Goal: Use online tool/utility: Utilize a website feature to perform a specific function

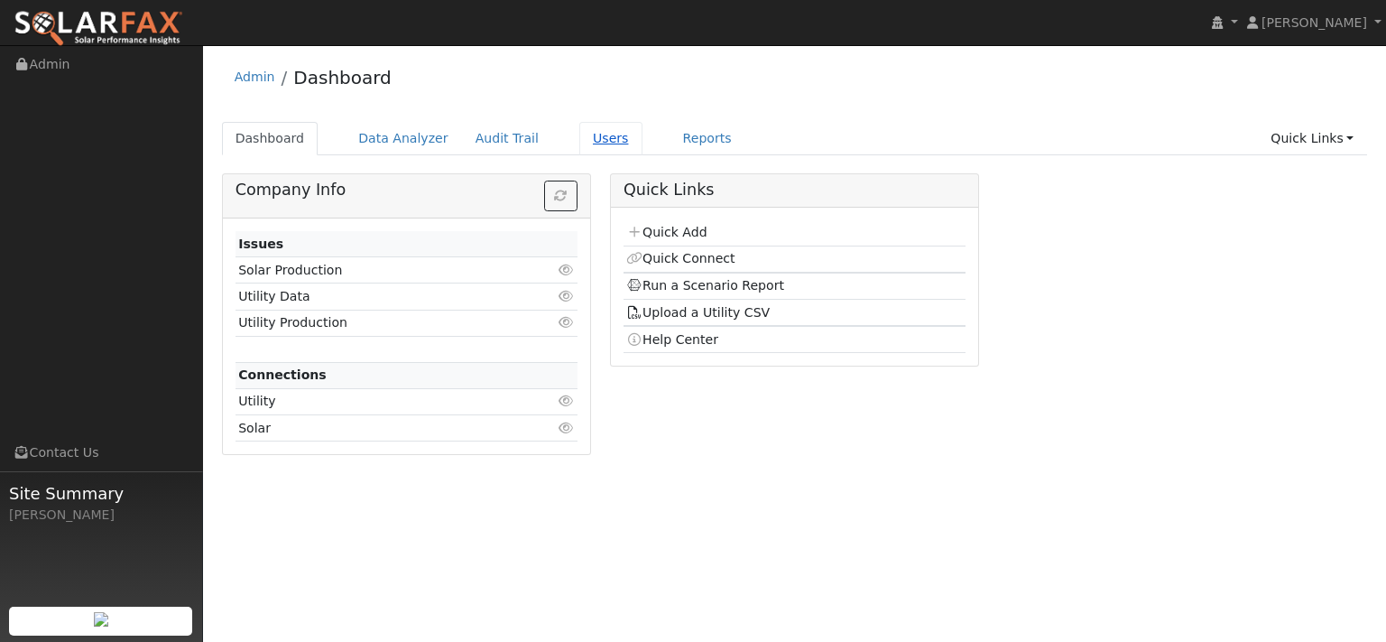
click at [643, 147] on link "Users" at bounding box center [610, 138] width 63 height 33
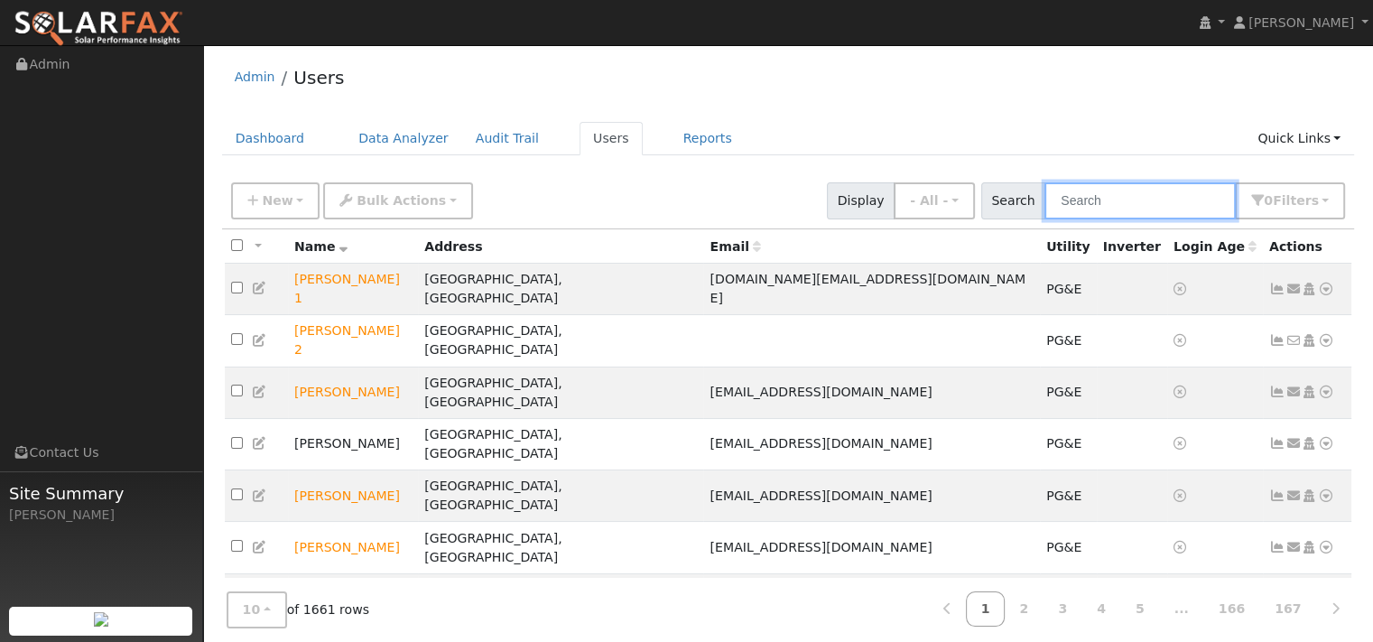
click at [1044, 210] on input "text" at bounding box center [1139, 200] width 191 height 37
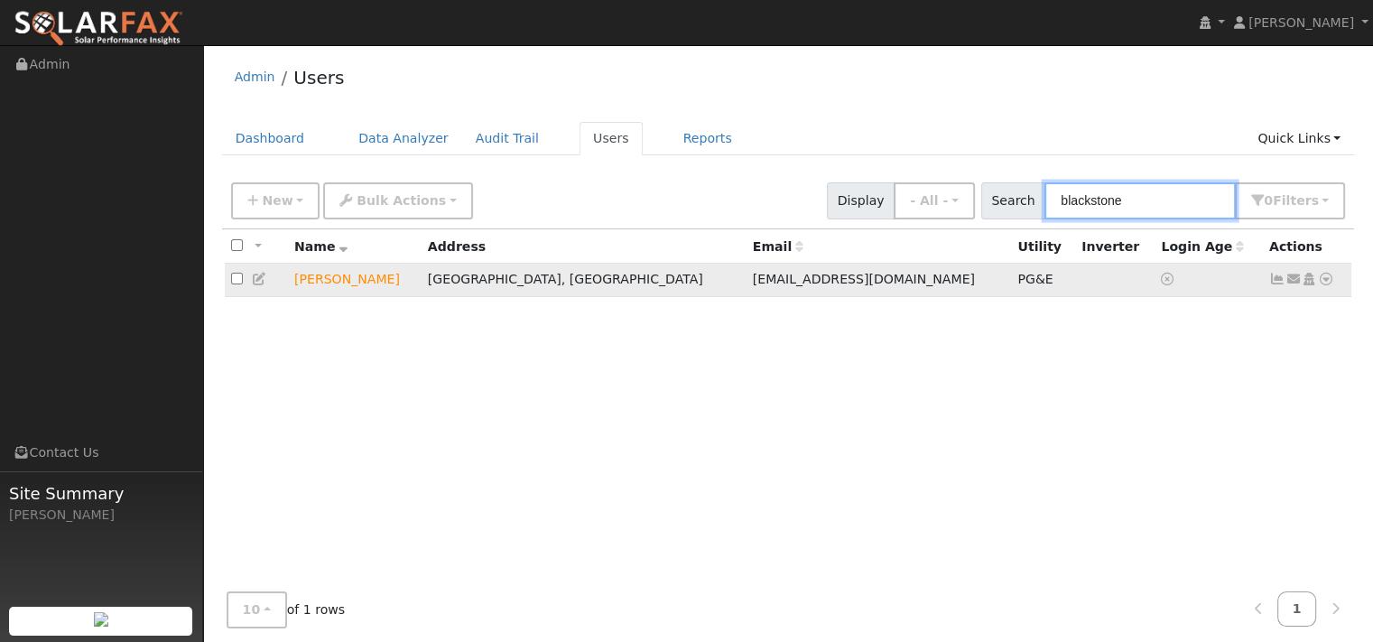
type input "blackstone"
click at [1318, 285] on icon at bounding box center [1326, 279] width 16 height 13
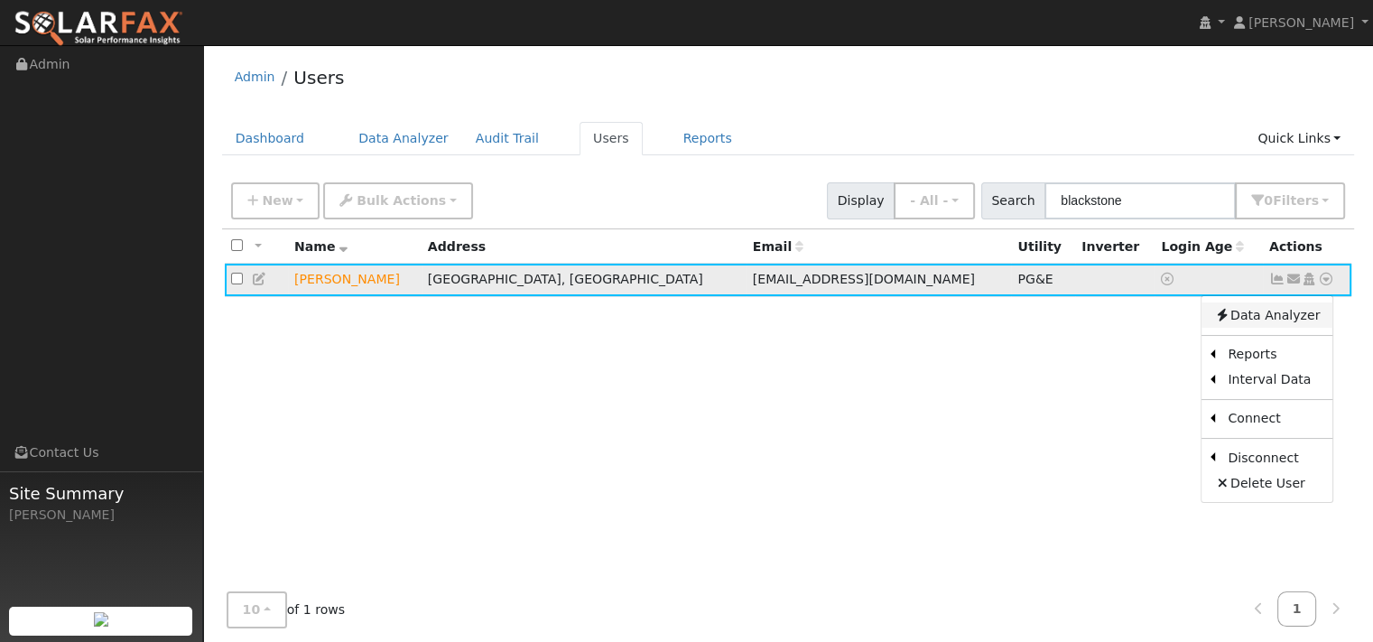
click at [1249, 328] on link "Data Analyzer" at bounding box center [1266, 314] width 131 height 25
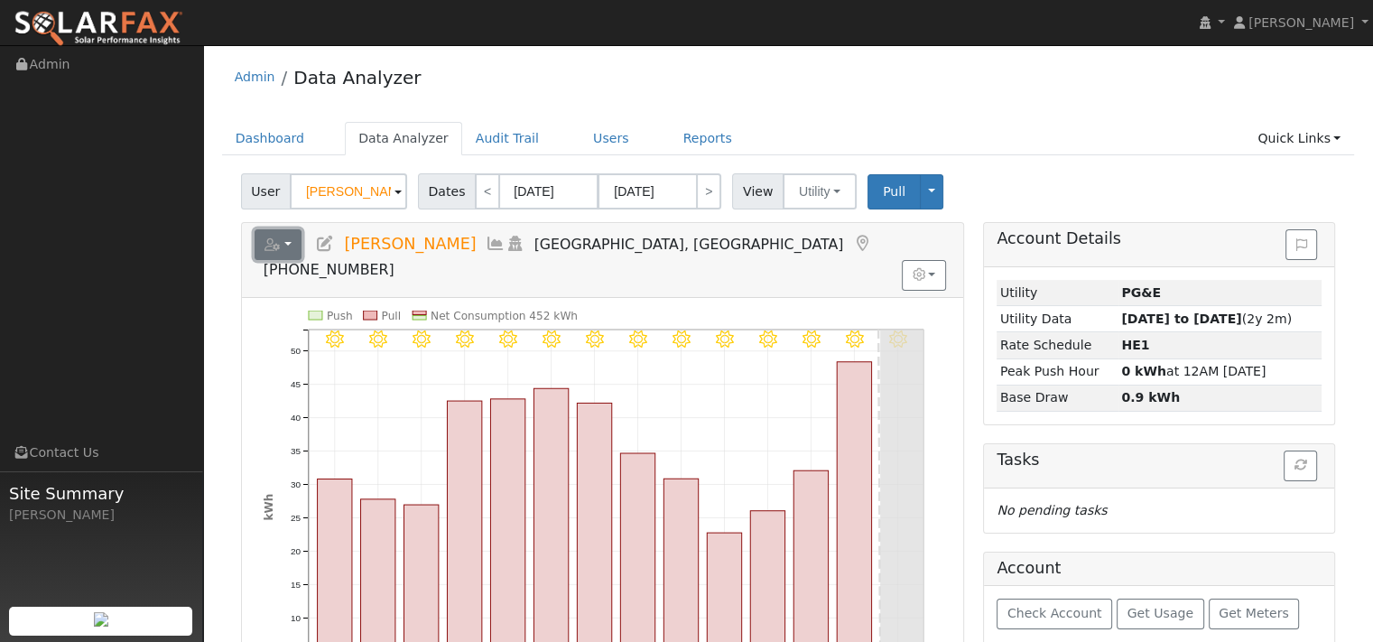
click at [281, 251] on icon "button" at bounding box center [272, 244] width 16 height 13
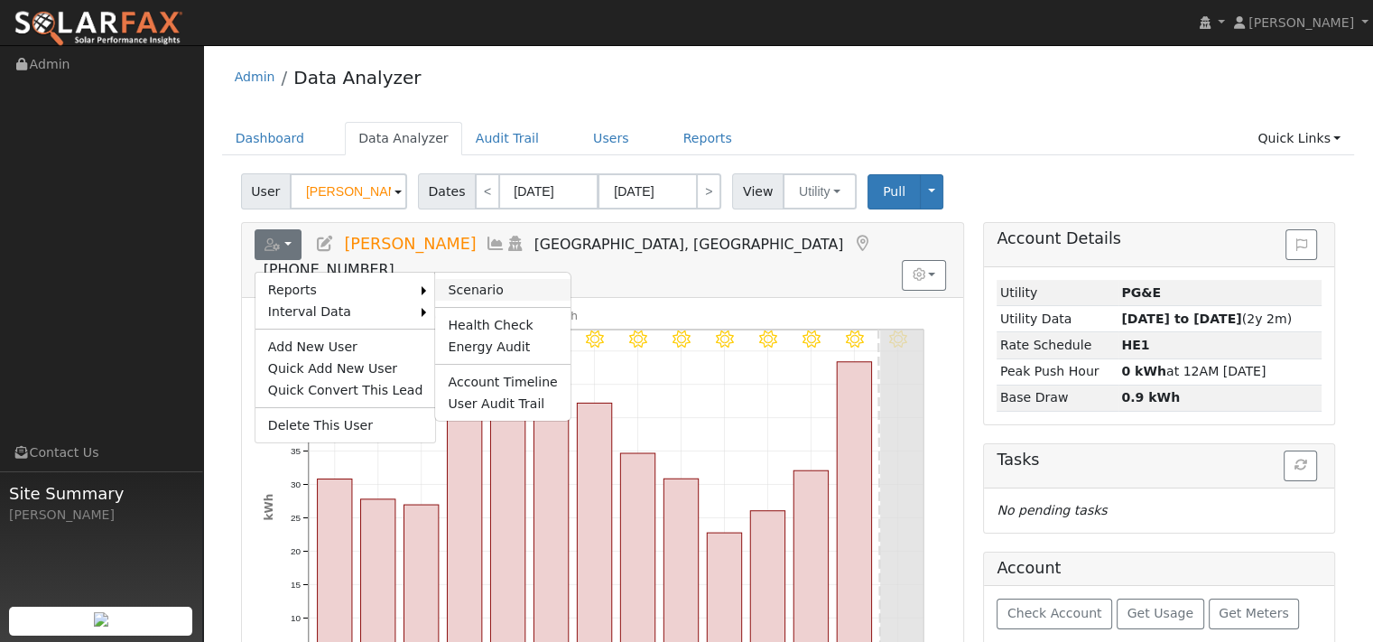
click at [495, 301] on link "Scenario" at bounding box center [502, 290] width 134 height 22
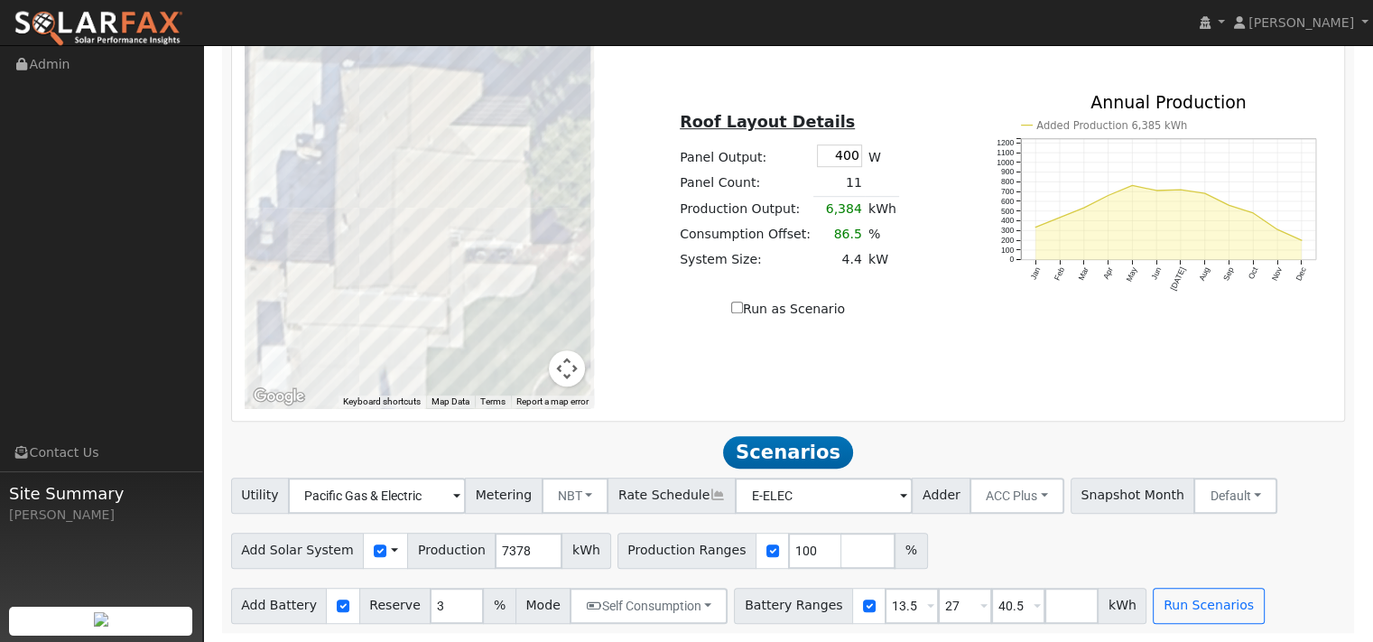
scroll to position [1306, 0]
drag, startPoint x: 578, startPoint y: 501, endPoint x: 534, endPoint y: 501, distance: 43.3
click at [534, 532] on input "7378" at bounding box center [529, 550] width 68 height 36
type input "10883"
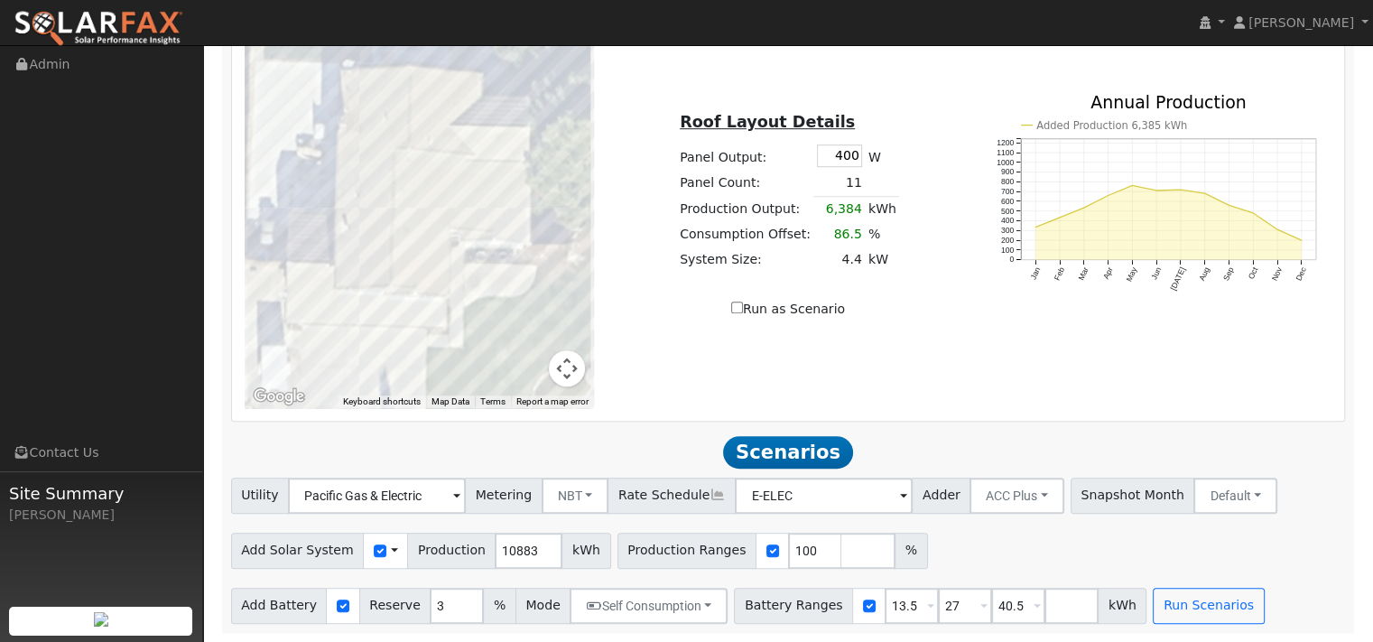
click at [545, 471] on div "Utility Pacific Gas & Electric Metering NBT NEM NBT Rate Schedule E-ELEC Adder …" at bounding box center [787, 492] width 1121 height 42
click at [484, 587] on input "3" at bounding box center [457, 605] width 54 height 36
type input "10"
click at [1040, 597] on span at bounding box center [1036, 607] width 7 height 21
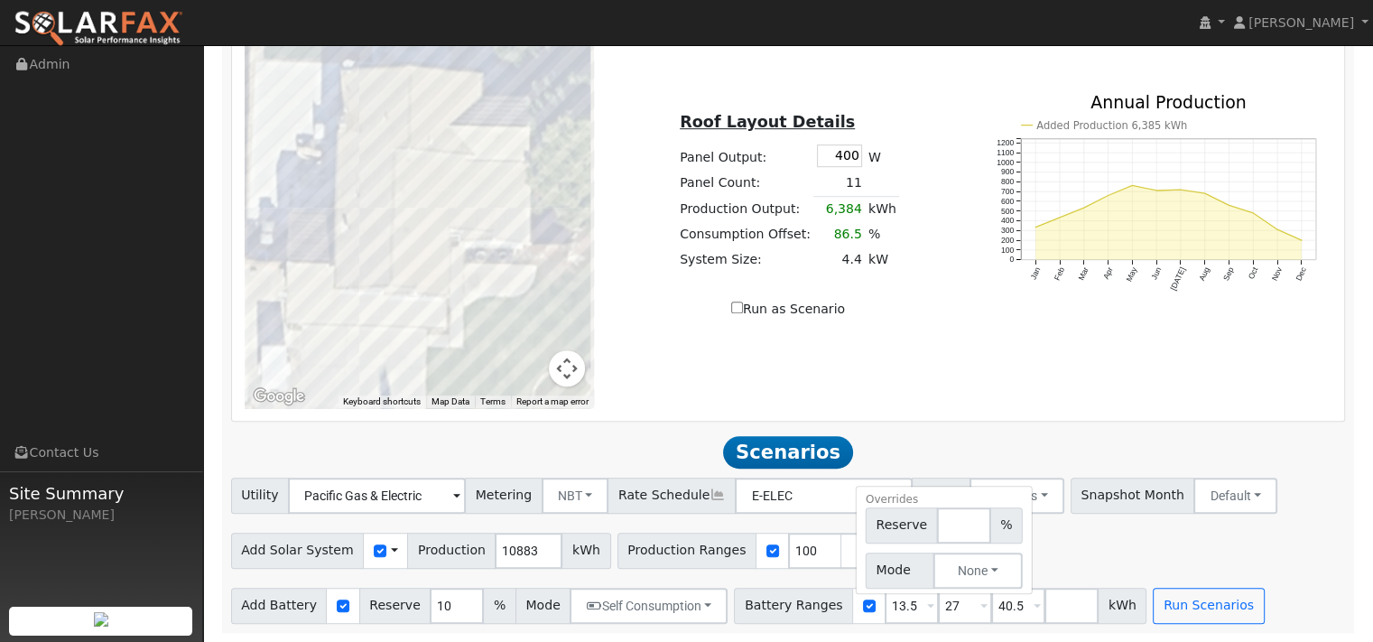
click at [1040, 597] on span at bounding box center [1036, 607] width 7 height 21
click at [1045, 587] on input "40.5" at bounding box center [1018, 605] width 54 height 36
type input "4"
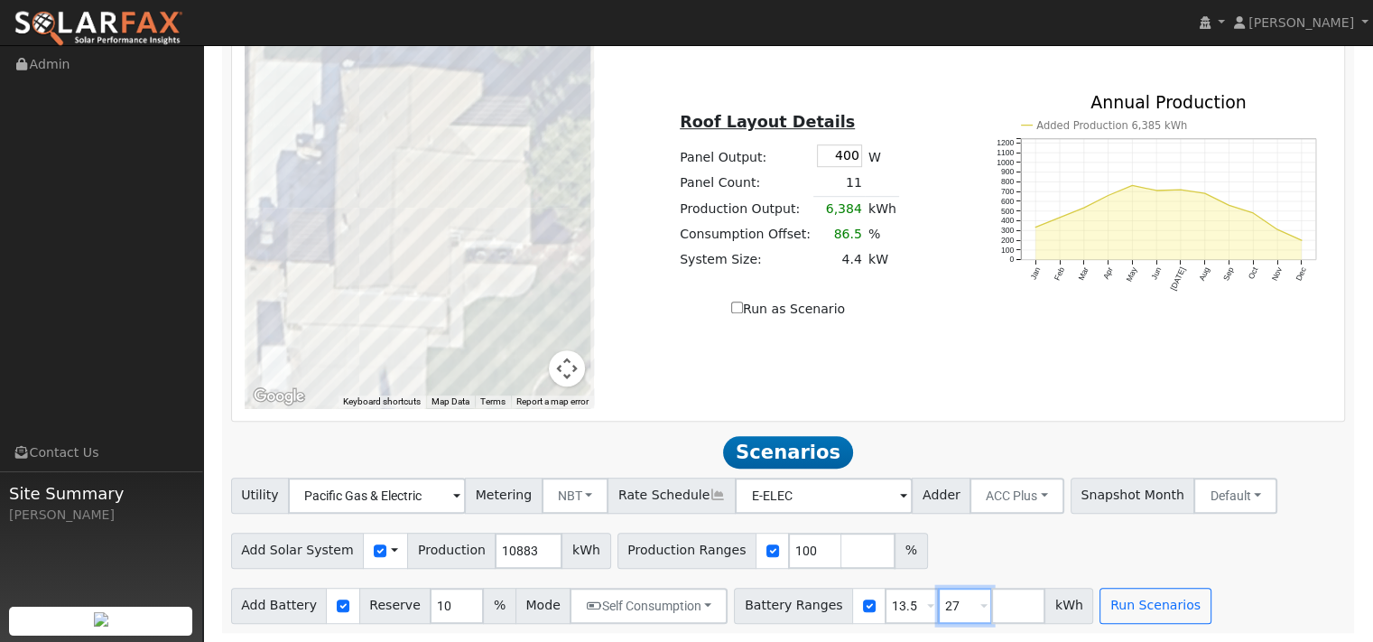
click at [992, 603] on input "27" at bounding box center [965, 605] width 54 height 36
type input "2"
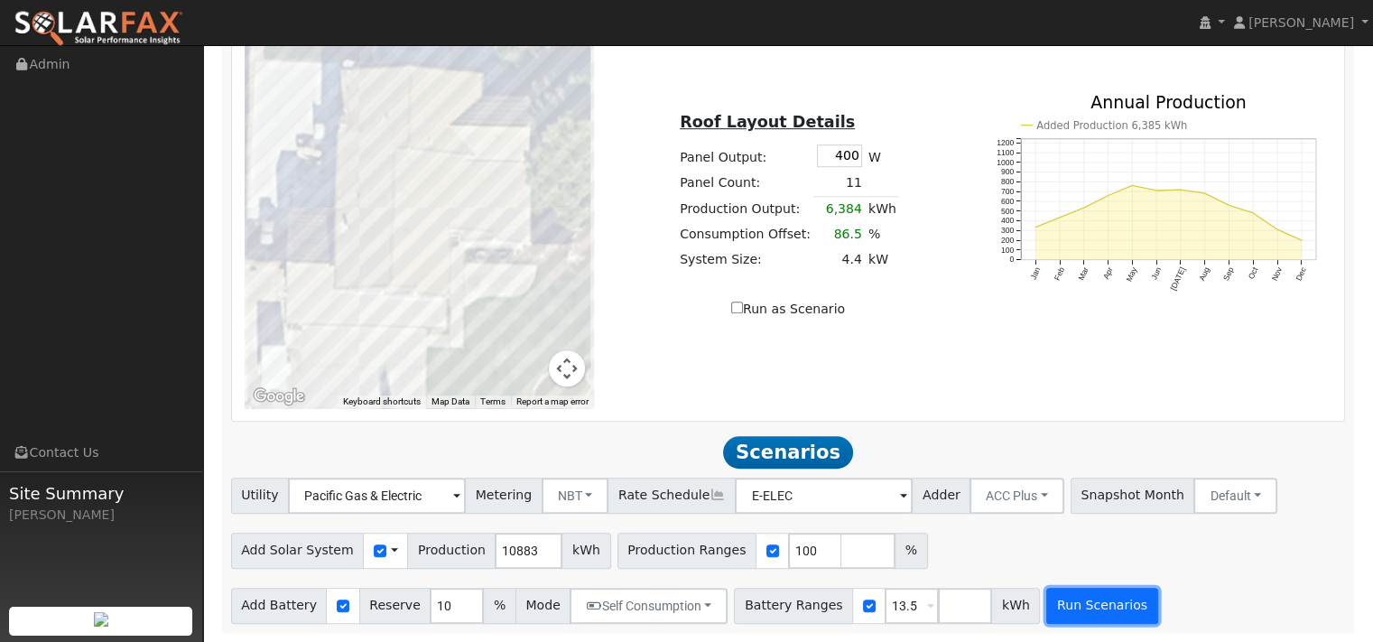
click at [1157, 600] on button "Run Scenarios" at bounding box center [1101, 605] width 111 height 36
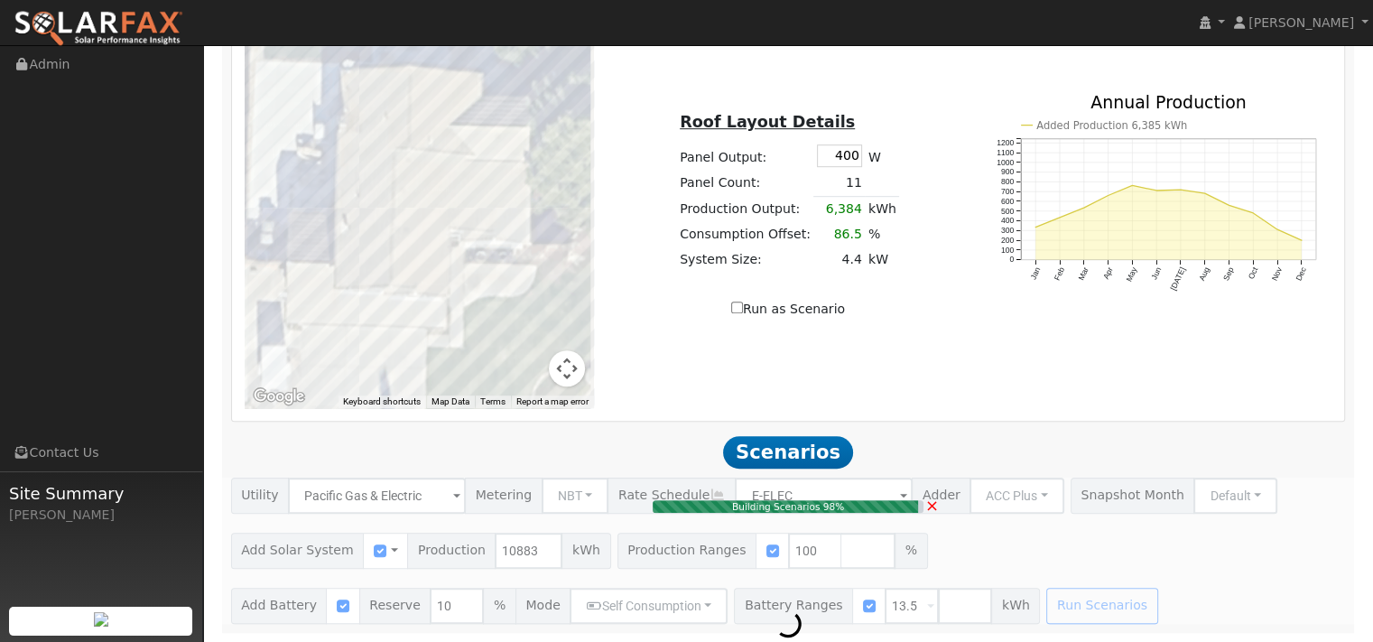
type input "7.3"
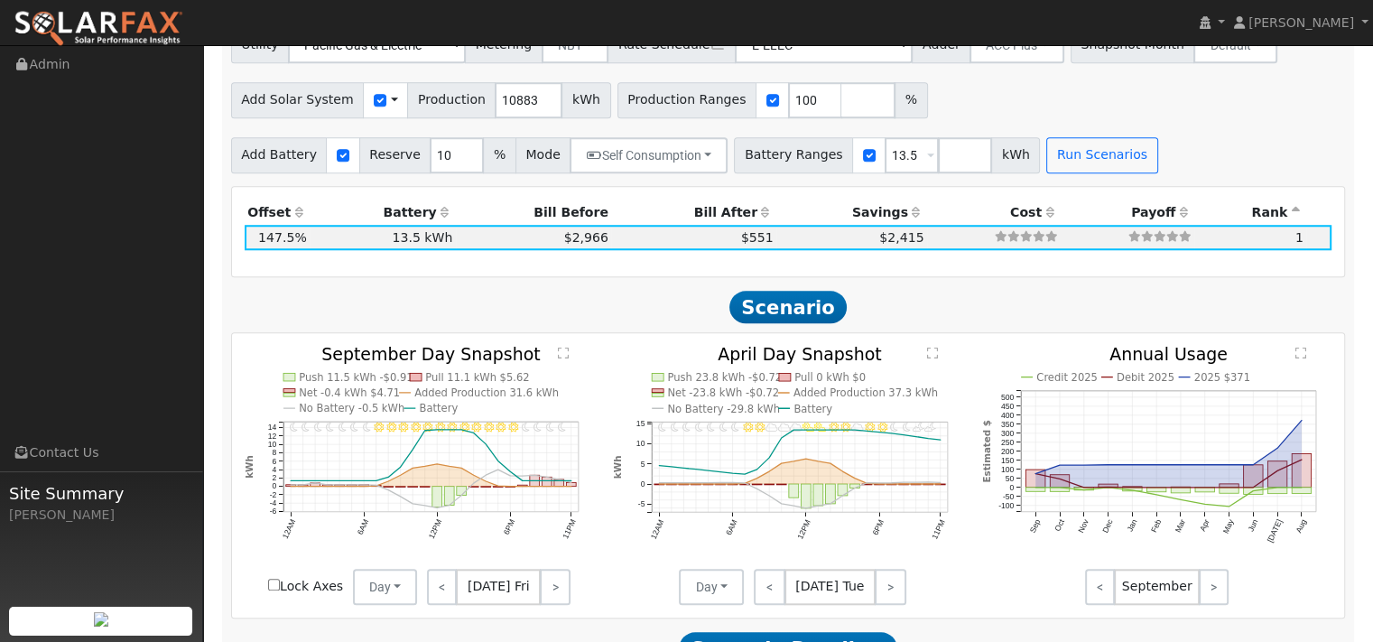
scroll to position [1576, 0]
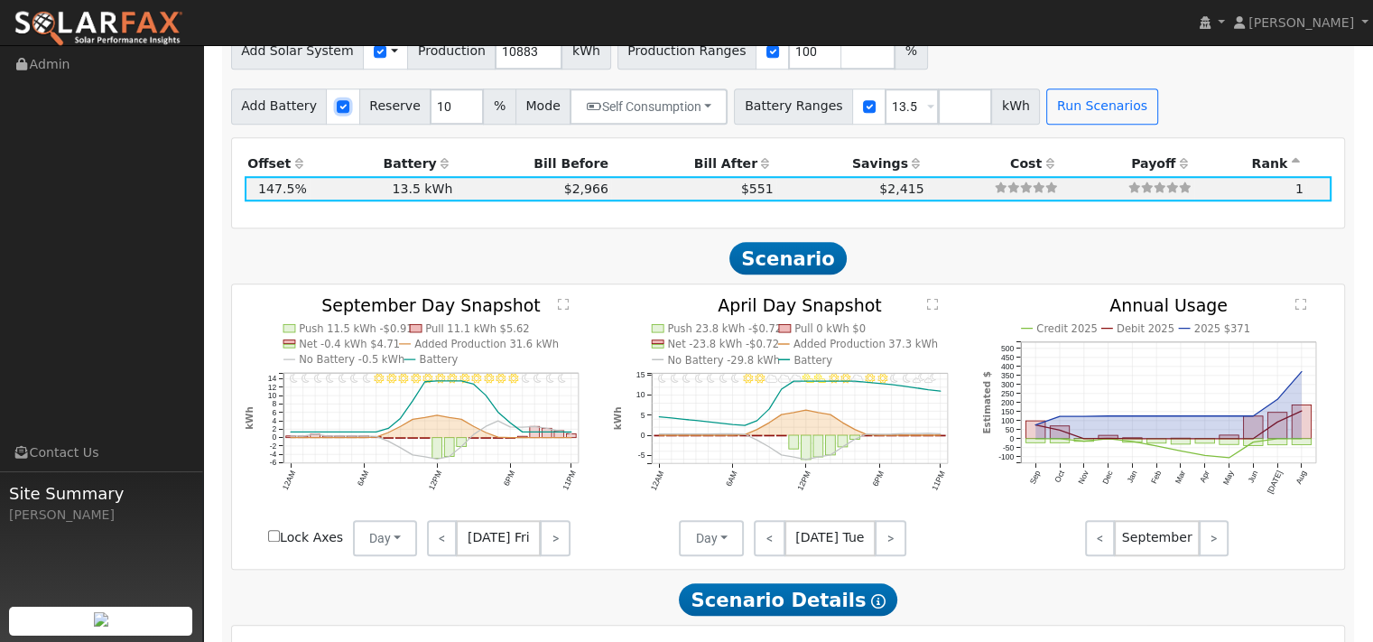
click at [349, 113] on input "checkbox" at bounding box center [343, 106] width 13 height 13
checkbox input "false"
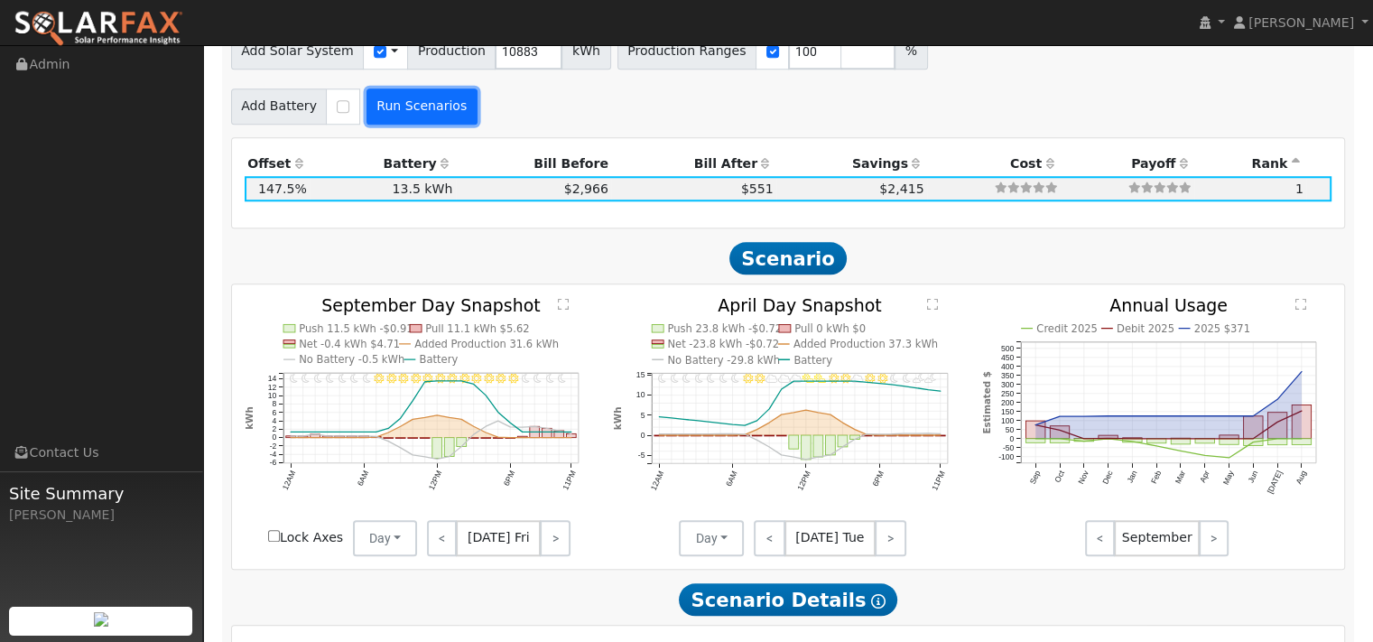
click at [465, 125] on button "Run Scenarios" at bounding box center [421, 106] width 111 height 36
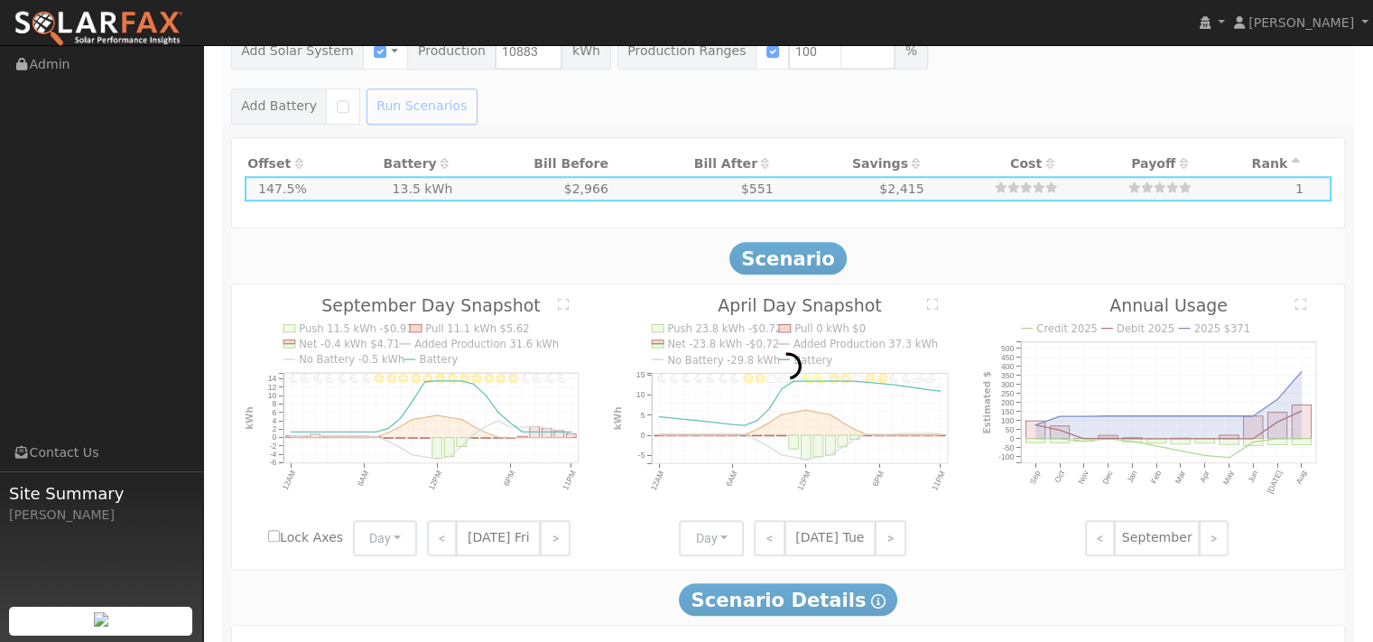
type input "$7,618"
